Goal: Task Accomplishment & Management: Manage account settings

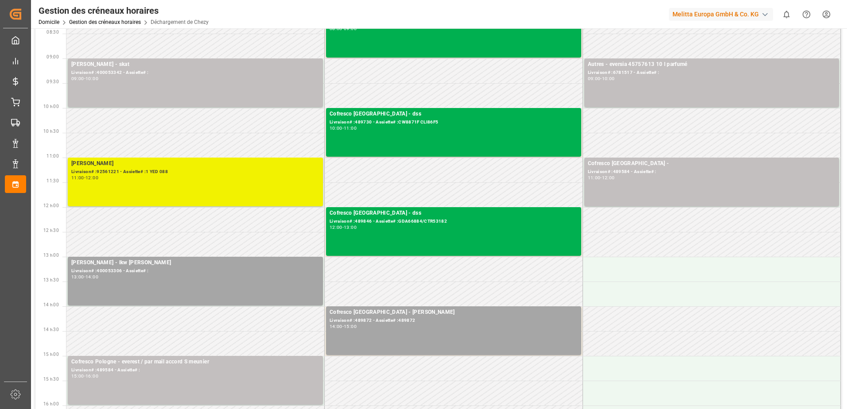
scroll to position [89, 0]
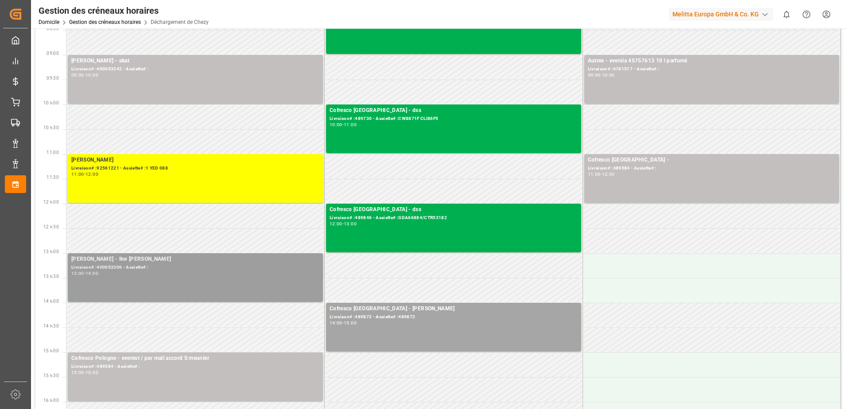
click at [207, 281] on div "[PERSON_NAME] - lkw [PERSON_NAME]# :400053306 - Assiette# : 13:00 - 14:00" at bounding box center [195, 277] width 248 height 45
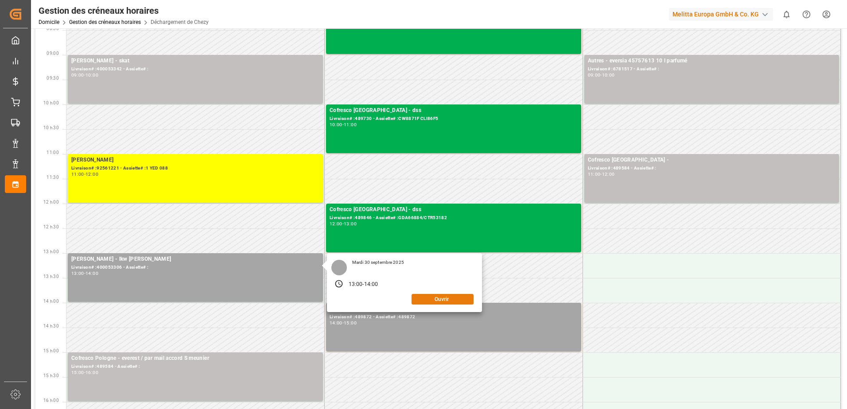
click at [444, 298] on button "Ouvrir" at bounding box center [443, 299] width 62 height 11
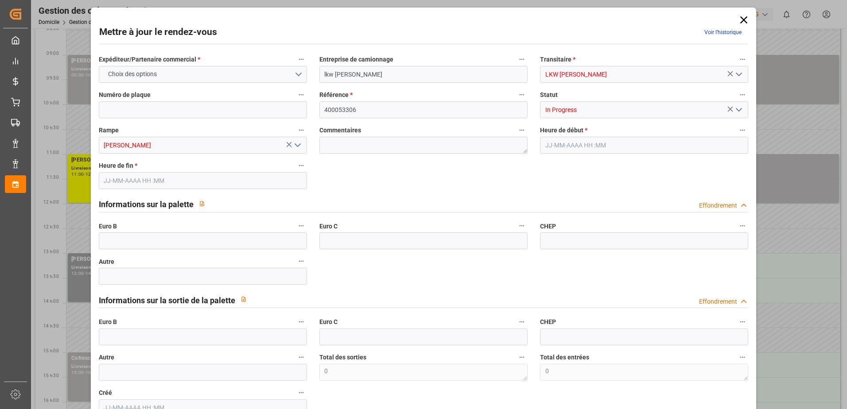
type input "[DATE] 13:00"
type input "[DATE] 14:00"
type input "[DATE] 13:41"
click at [735, 109] on icon "Ouvrir le menu" at bounding box center [739, 110] width 11 height 11
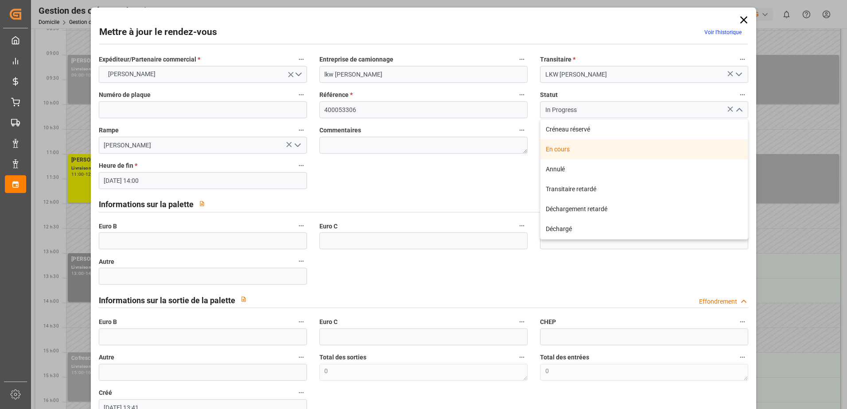
click at [560, 151] on div "En cours" at bounding box center [644, 150] width 207 height 20
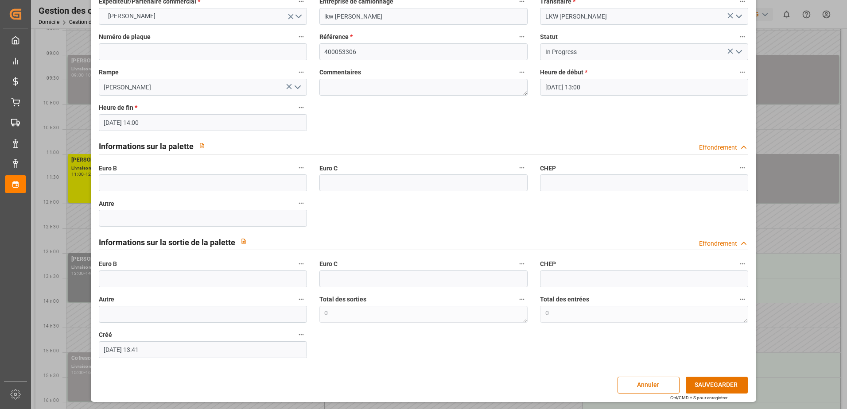
scroll to position [58, 0]
click at [713, 384] on button "SAUVEGARDER" at bounding box center [717, 385] width 62 height 17
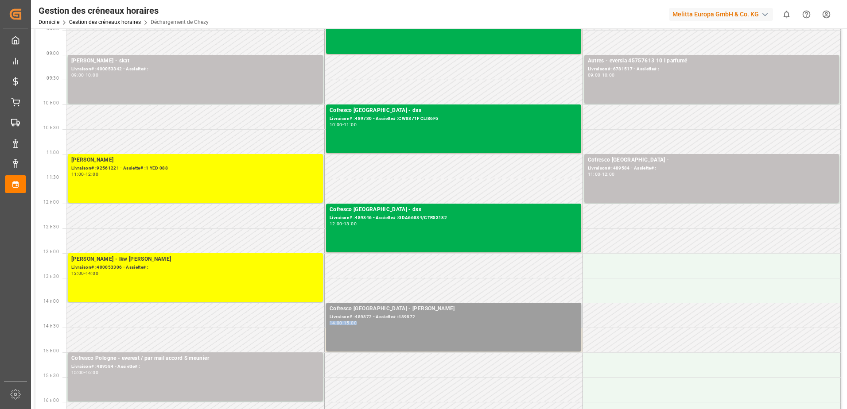
click at [435, 319] on div "Cofresco Pologne - [PERSON_NAME] Livraison# :489872 - Assiette# :489872 14:00 -…" at bounding box center [454, 327] width 248 height 45
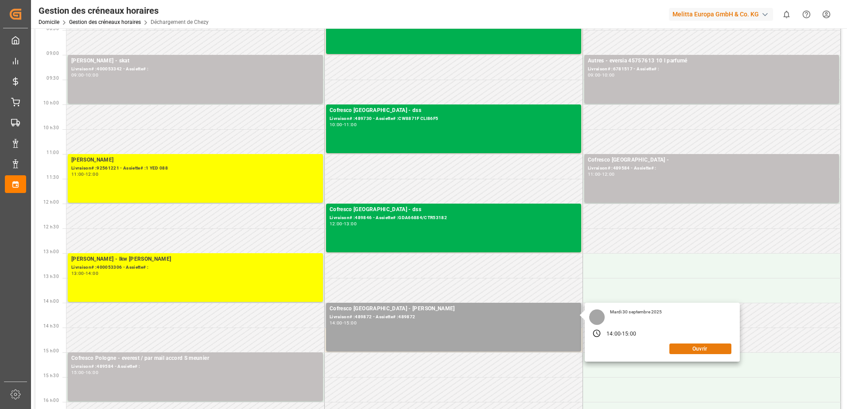
click at [720, 348] on button "Ouvrir" at bounding box center [701, 349] width 62 height 11
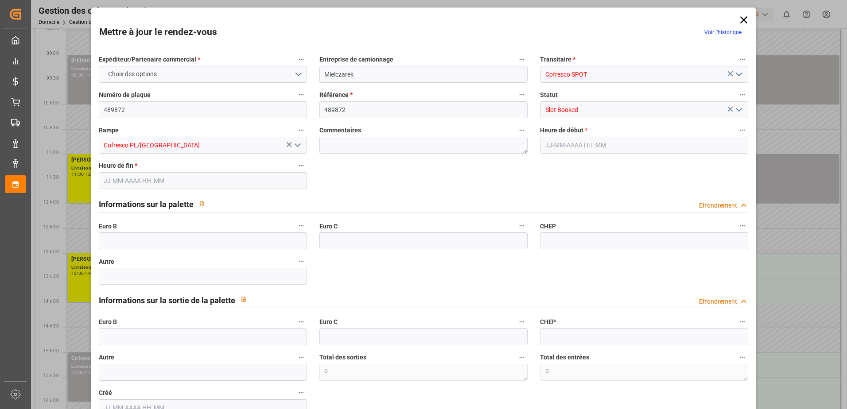
type input "0"
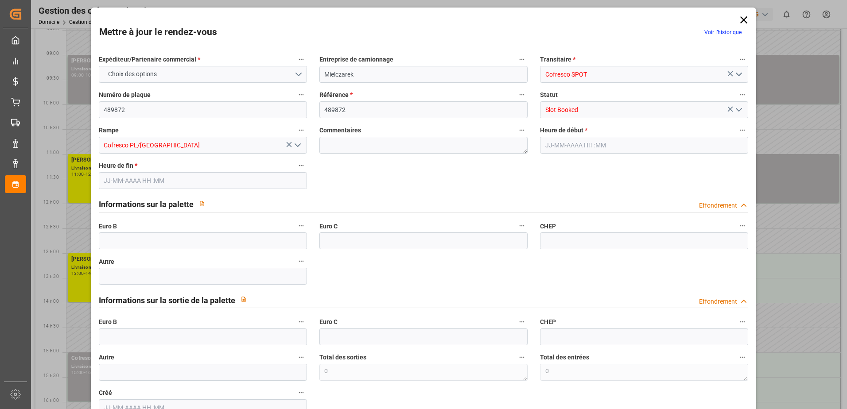
type input "0"
type input "[DATE] 14:00"
type input "[DATE] 15:00"
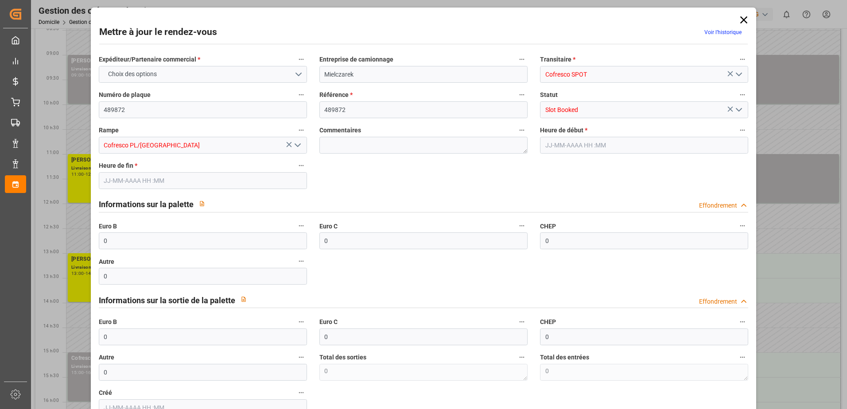
type input "[DATE] 10:31"
click at [740, 107] on icon "Ouvrir le menu" at bounding box center [739, 110] width 11 height 11
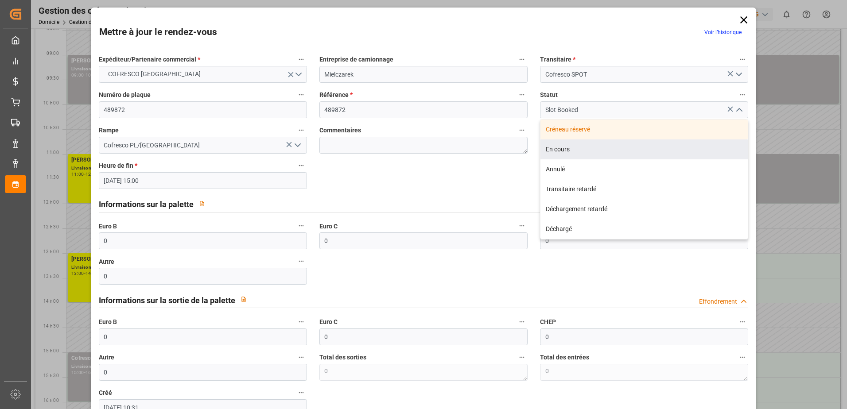
click at [558, 151] on div "En cours" at bounding box center [644, 150] width 207 height 20
type input "In Progress"
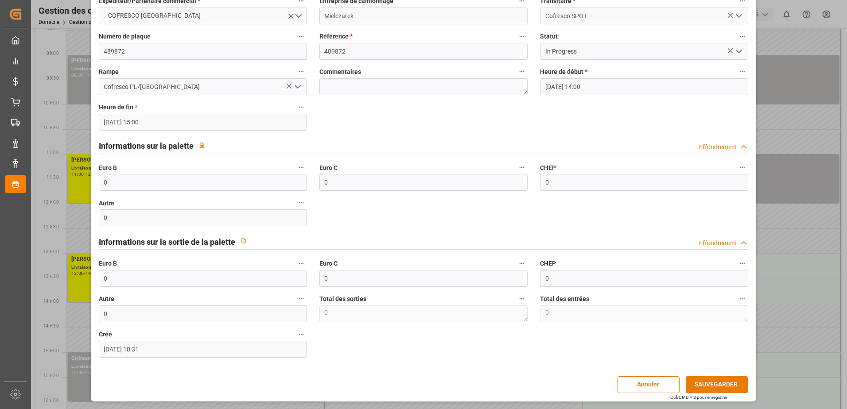
click at [713, 385] on button "SAUVEGARDER" at bounding box center [717, 385] width 62 height 17
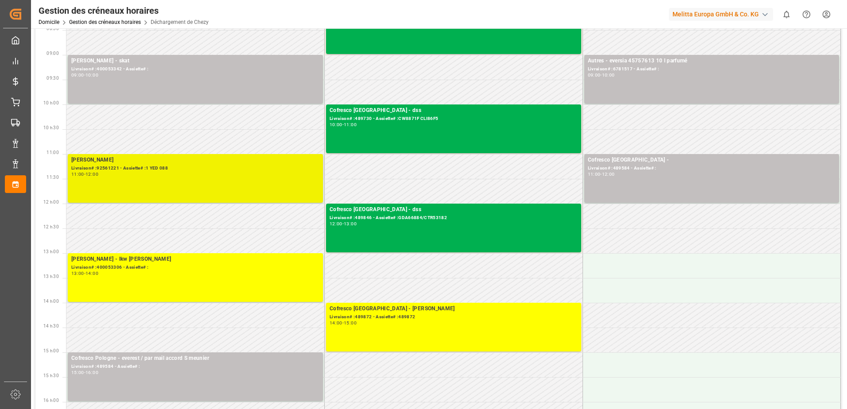
click at [229, 178] on div "[PERSON_NAME] Livraison# :92561221 - Assiette# :1 YED 088 11:00 - 12:00" at bounding box center [195, 178] width 248 height 45
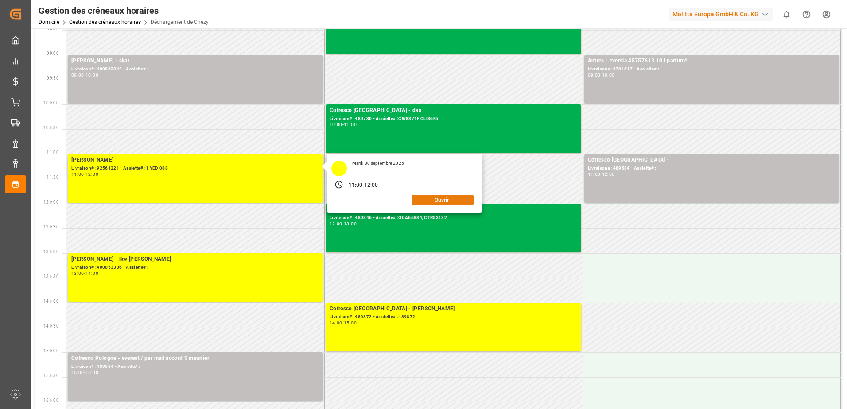
click at [442, 202] on button "Ouvrir" at bounding box center [443, 200] width 62 height 11
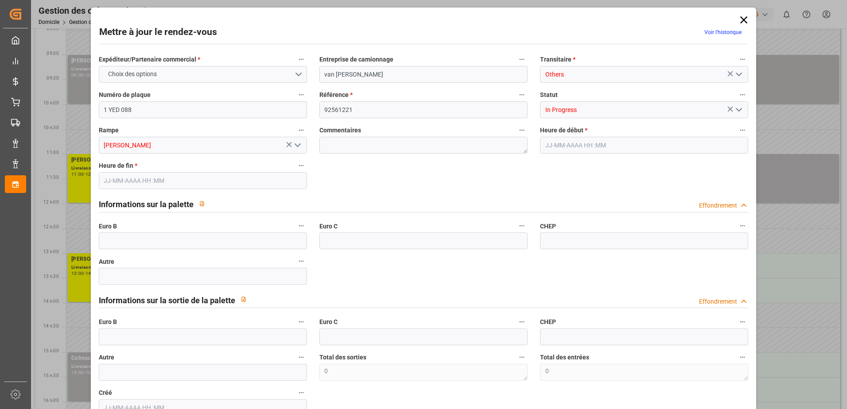
type input "0"
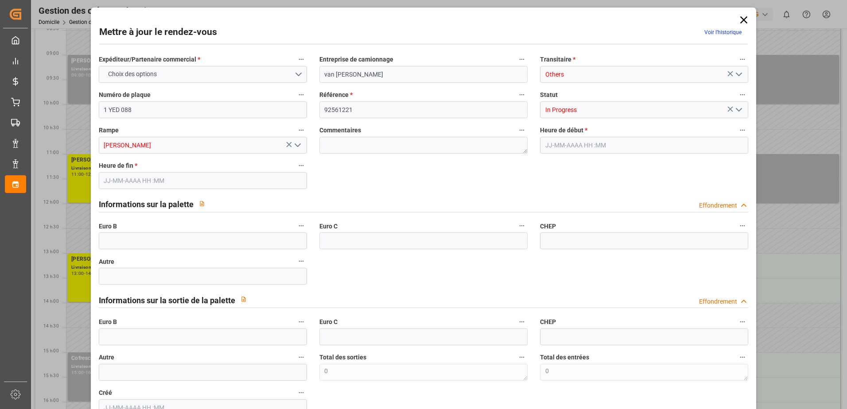
type input "0"
type input "[DATE] 11:00"
type input "[DATE] 12:00"
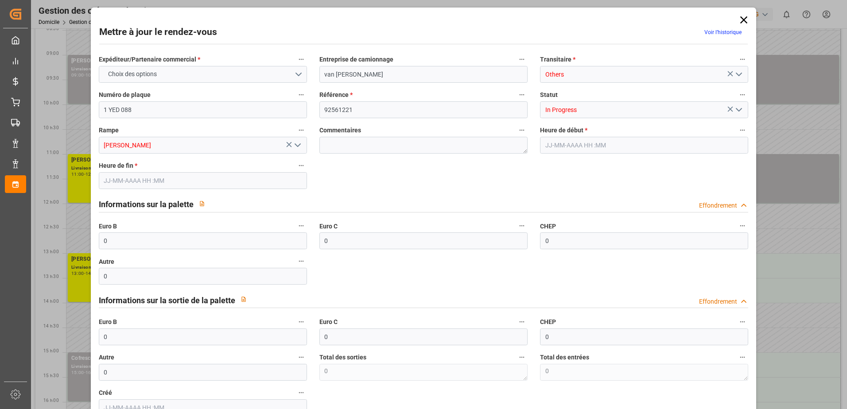
type input "[DATE] 09:06"
click at [736, 107] on icon "Ouvrir le menu" at bounding box center [739, 110] width 11 height 11
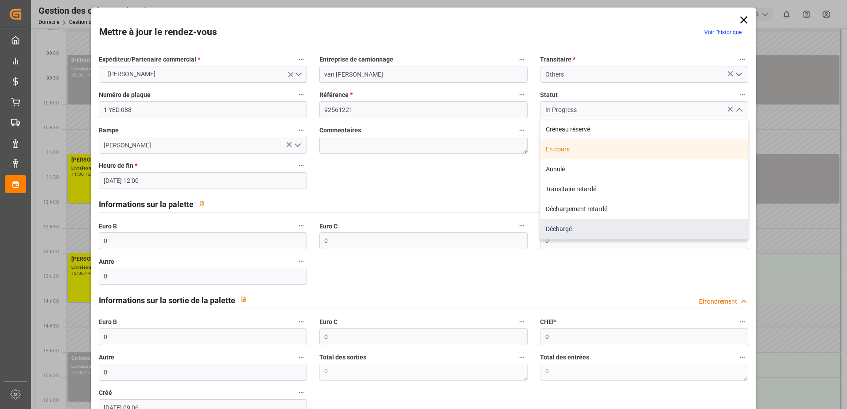
click at [561, 227] on div "Déchargé" at bounding box center [644, 229] width 207 height 20
type input "Unloaded"
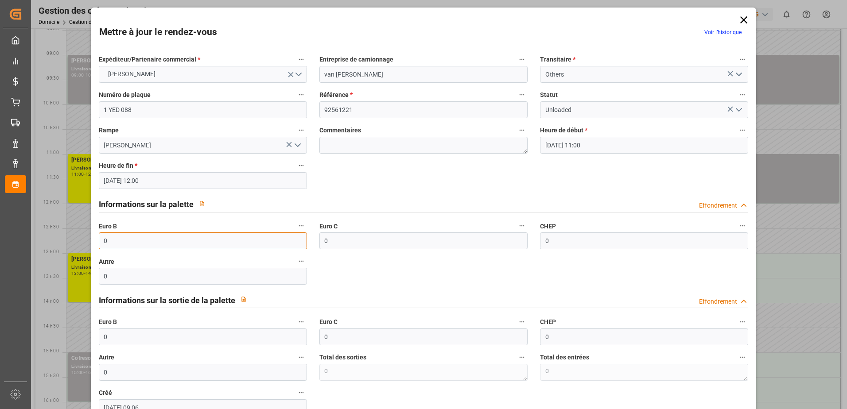
click at [160, 243] on input "0" at bounding box center [203, 241] width 208 height 17
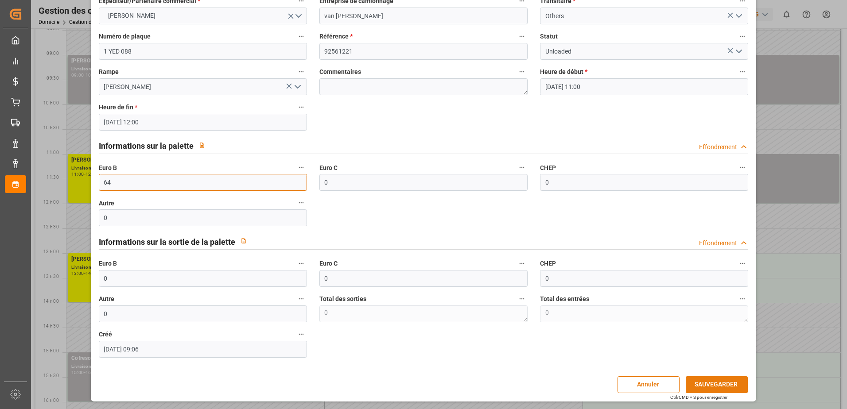
type input "64"
click at [712, 386] on button "SAUVEGARDER" at bounding box center [717, 385] width 62 height 17
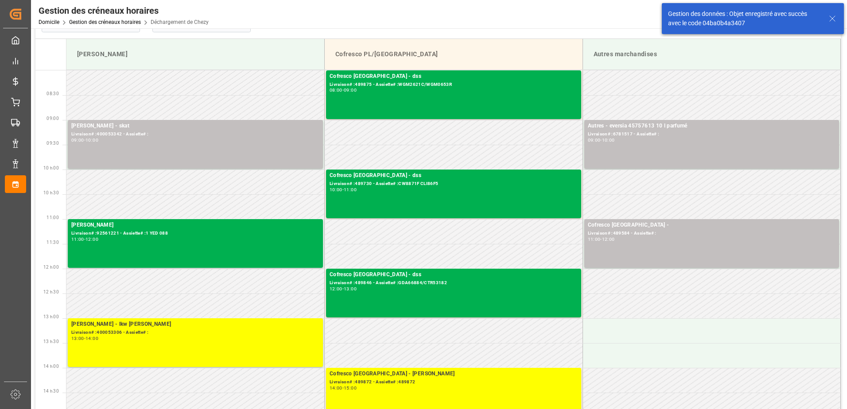
scroll to position [44, 0]
